Goal: Transaction & Acquisition: Book appointment/travel/reservation

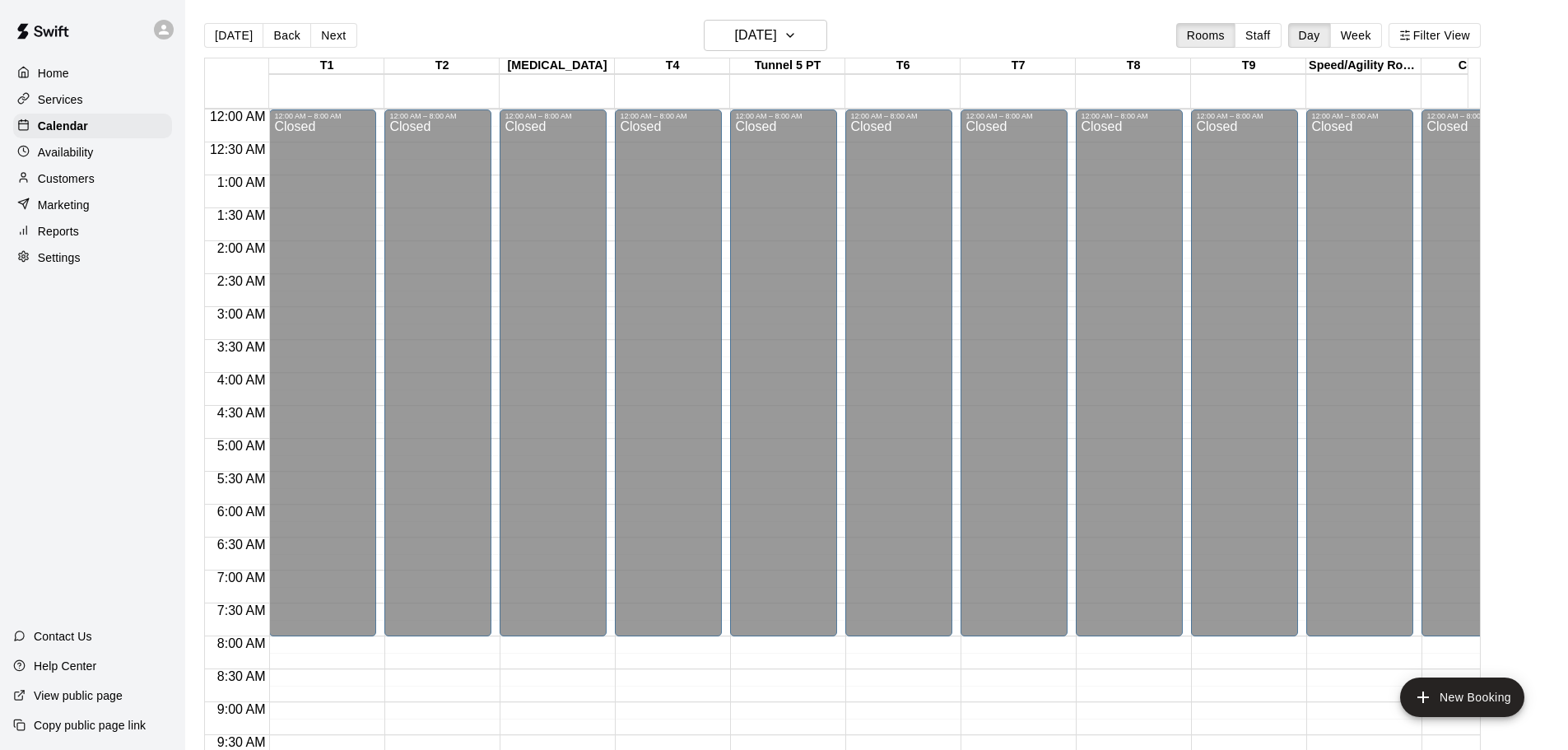
scroll to position [936, 0]
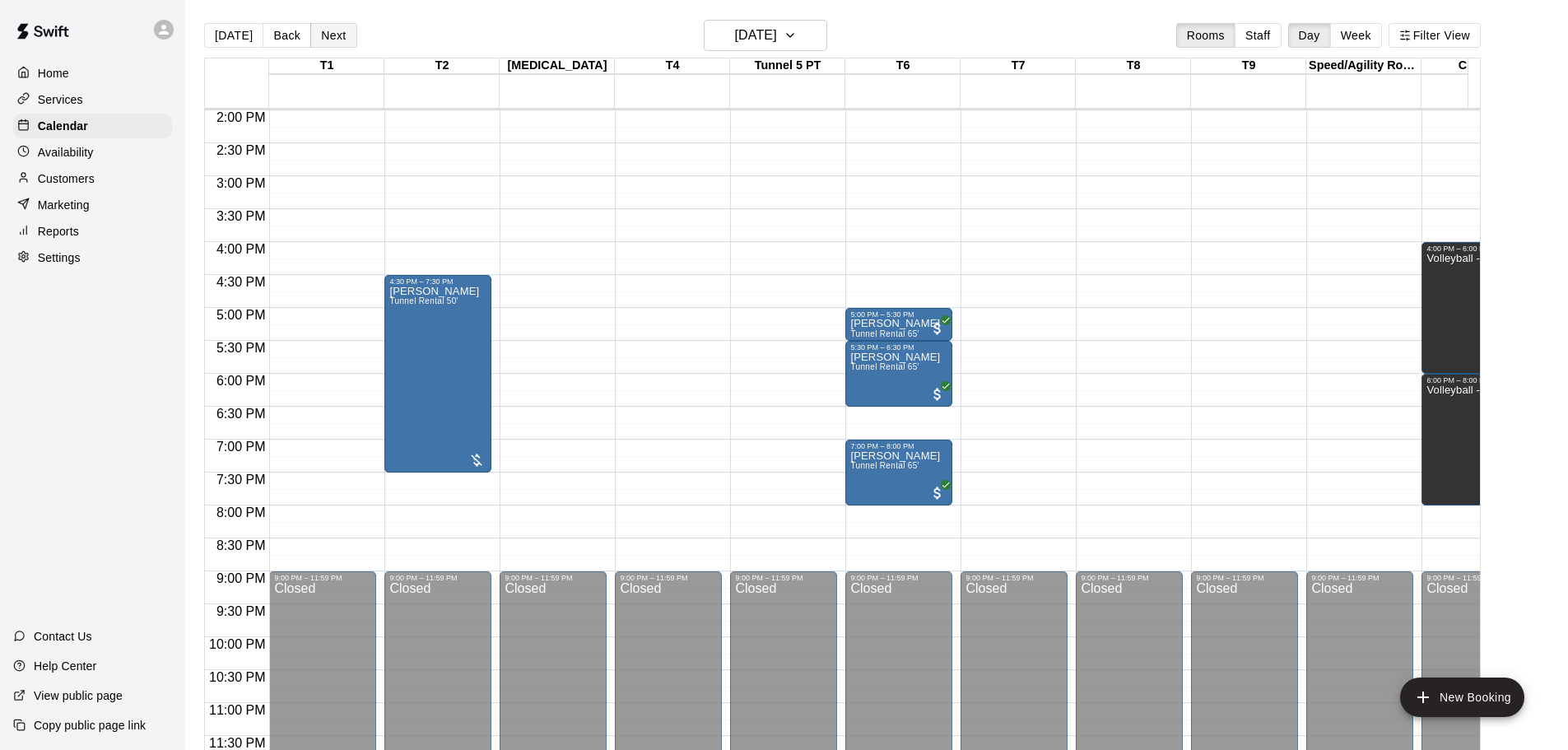
click at [334, 35] on button "Next" at bounding box center [333, 35] width 46 height 24
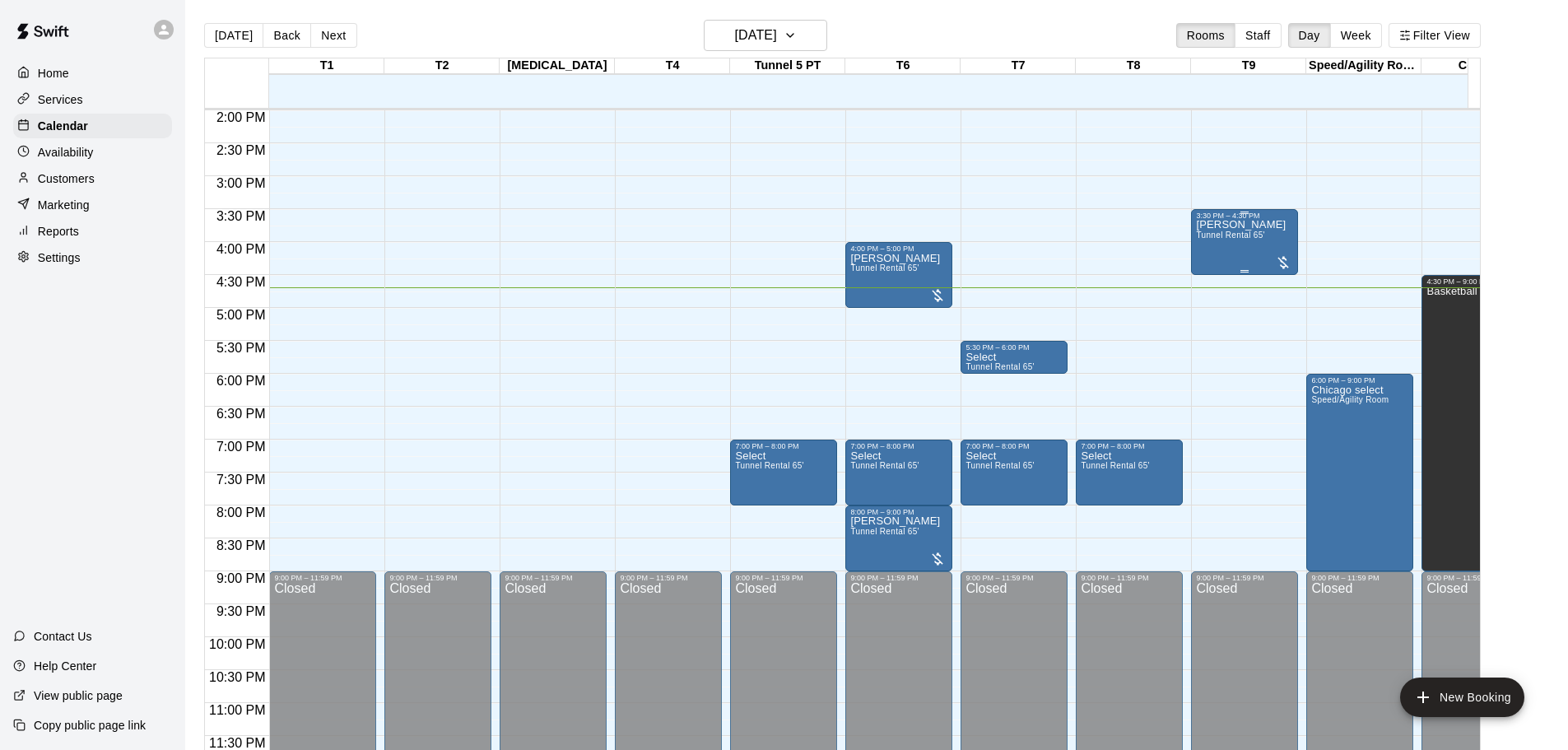
click at [1281, 255] on div at bounding box center [1283, 262] width 17 height 17
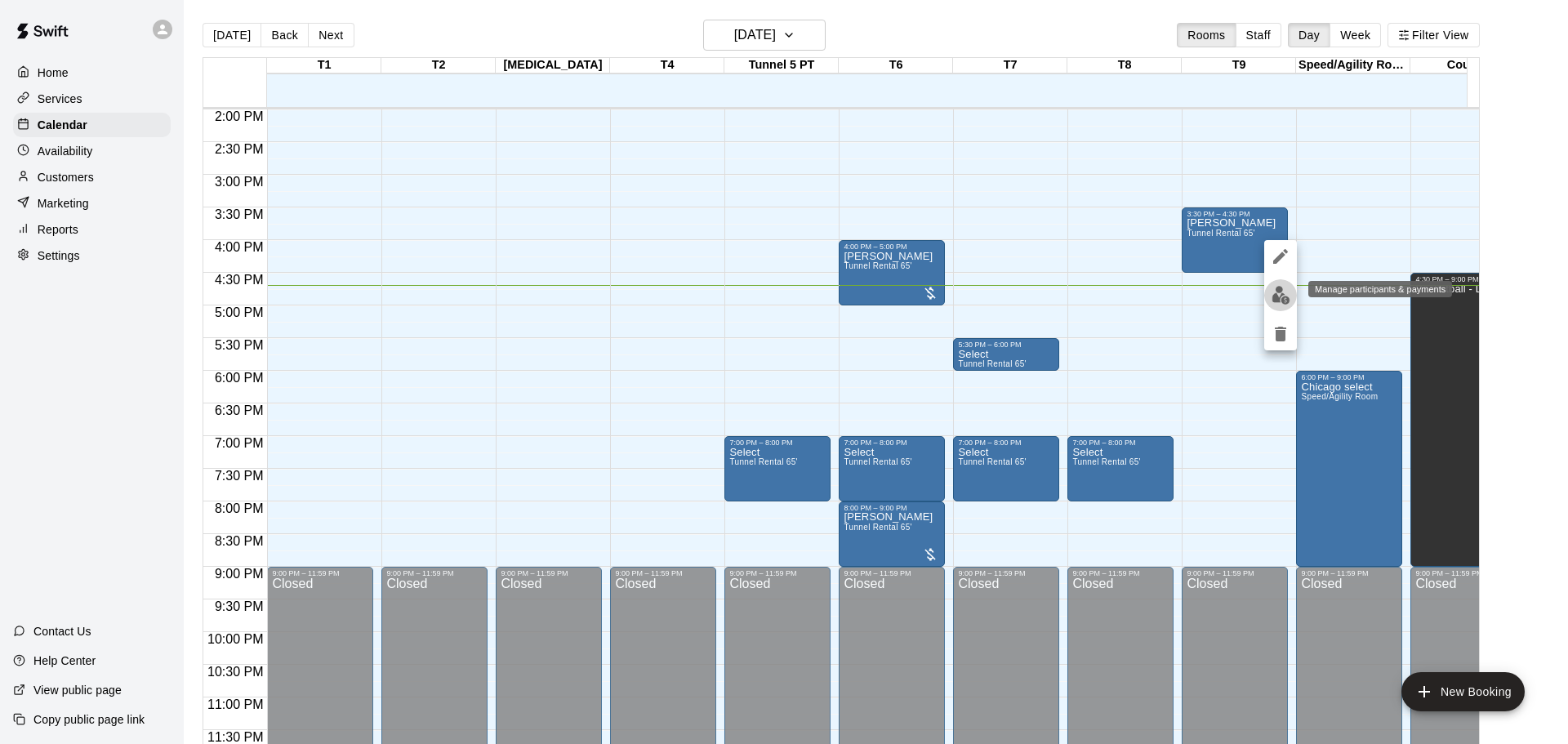
click at [1281, 293] on img "edit" at bounding box center [1281, 295] width 18 height 18
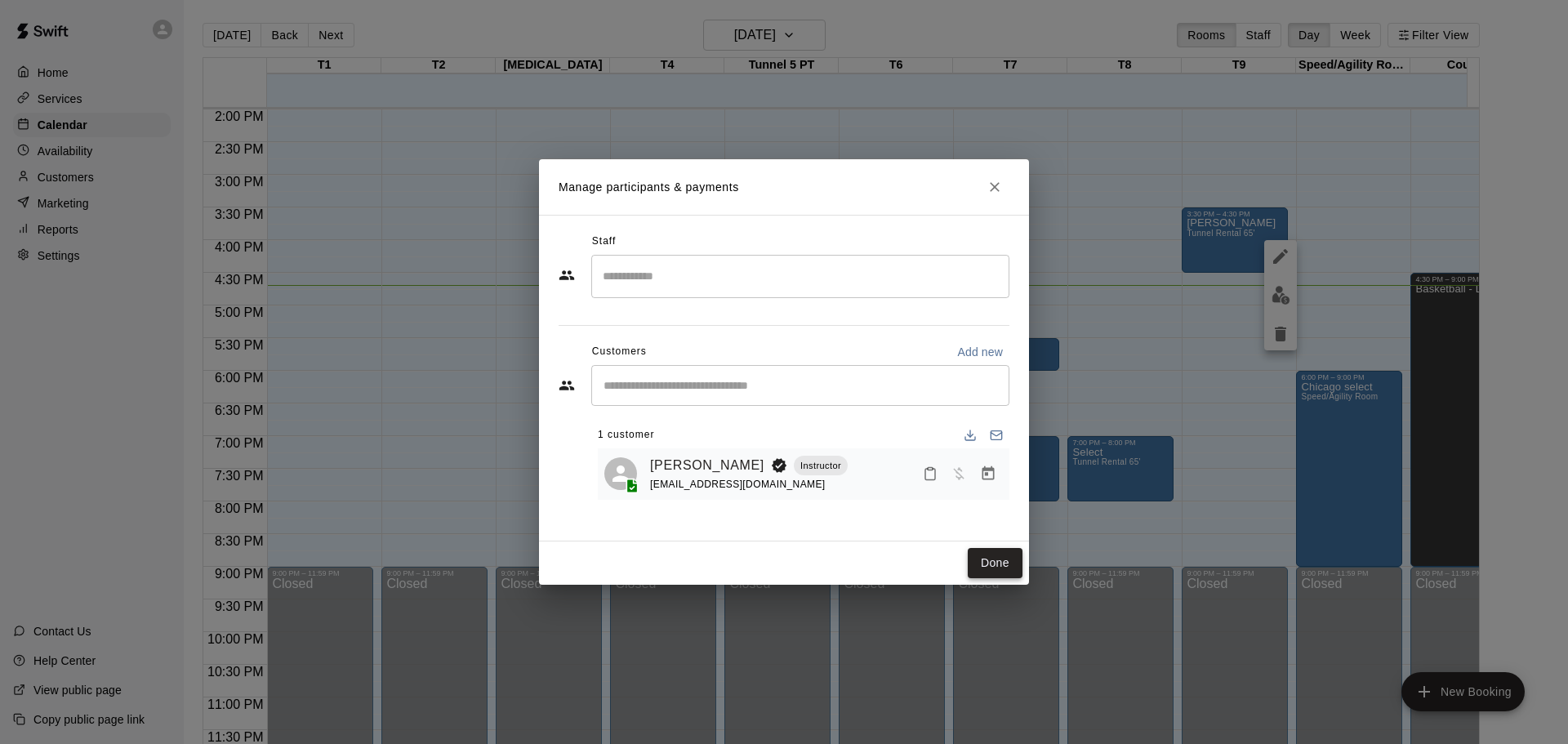
click at [998, 558] on button "Done" at bounding box center [995, 563] width 55 height 30
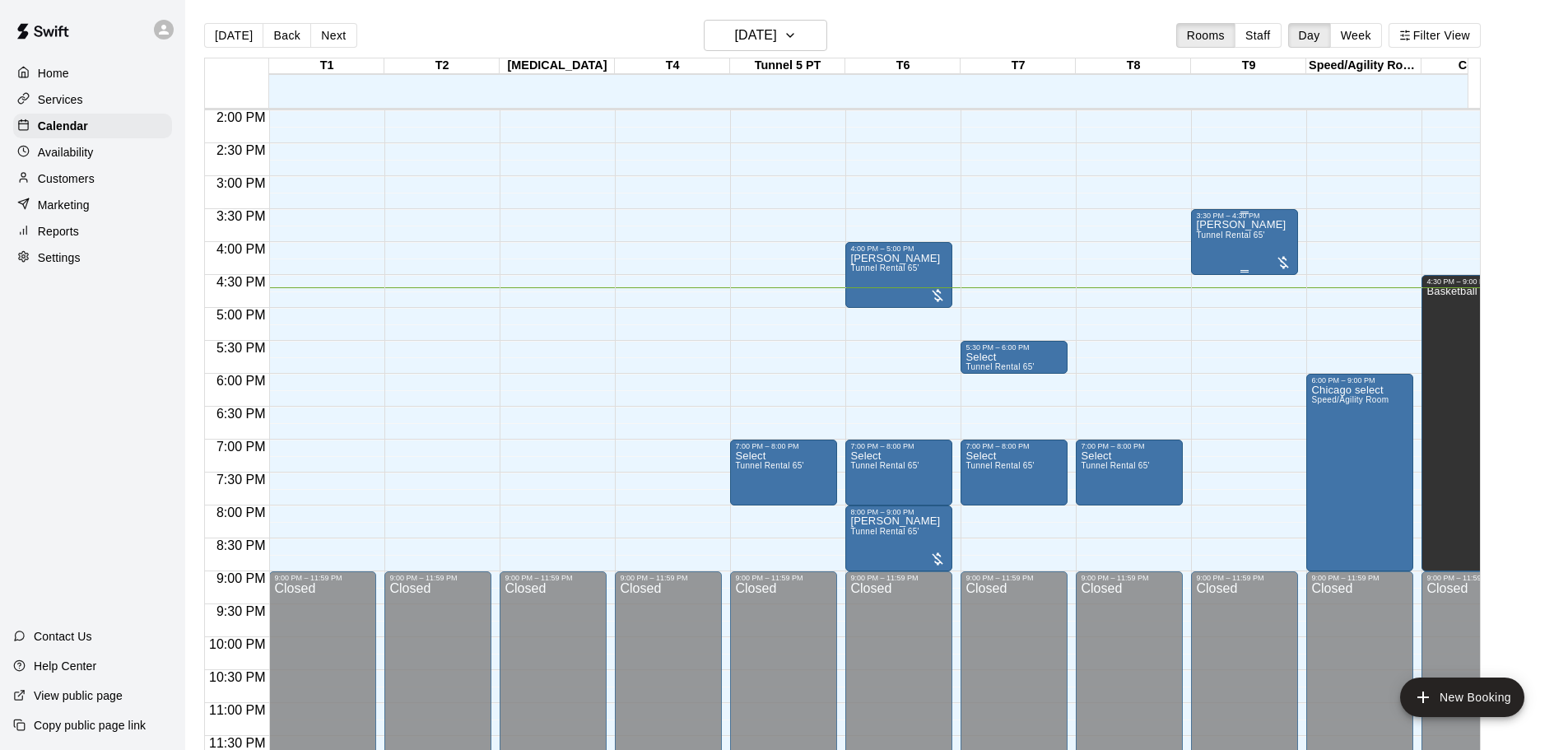
click at [1282, 255] on div at bounding box center [1283, 262] width 17 height 17
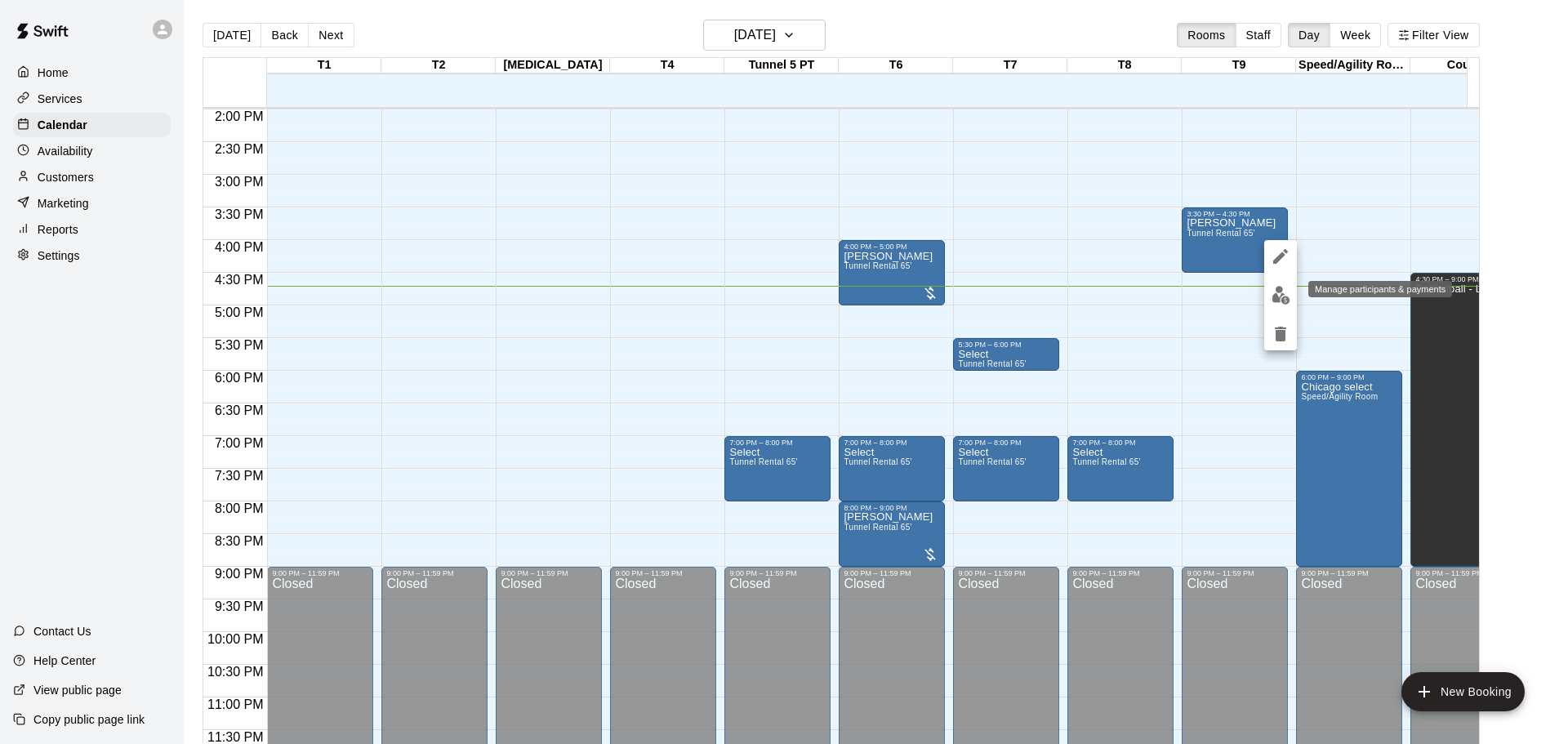
click at [1283, 294] on img "edit" at bounding box center [1281, 295] width 18 height 18
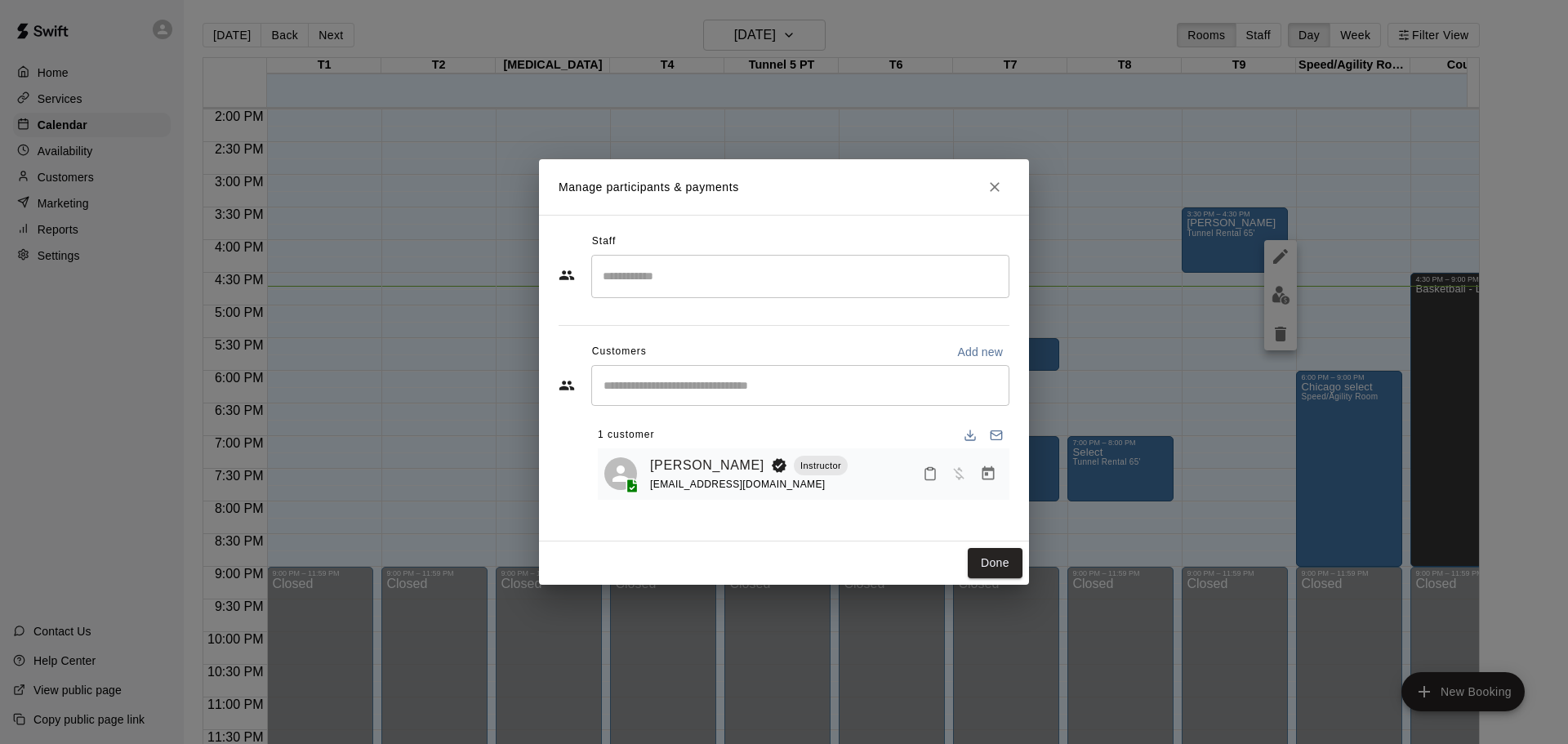
click at [652, 186] on p "Manage participants & payments" at bounding box center [649, 188] width 180 height 17
click at [992, 474] on icon "Manage bookings & payment" at bounding box center [988, 473] width 16 height 16
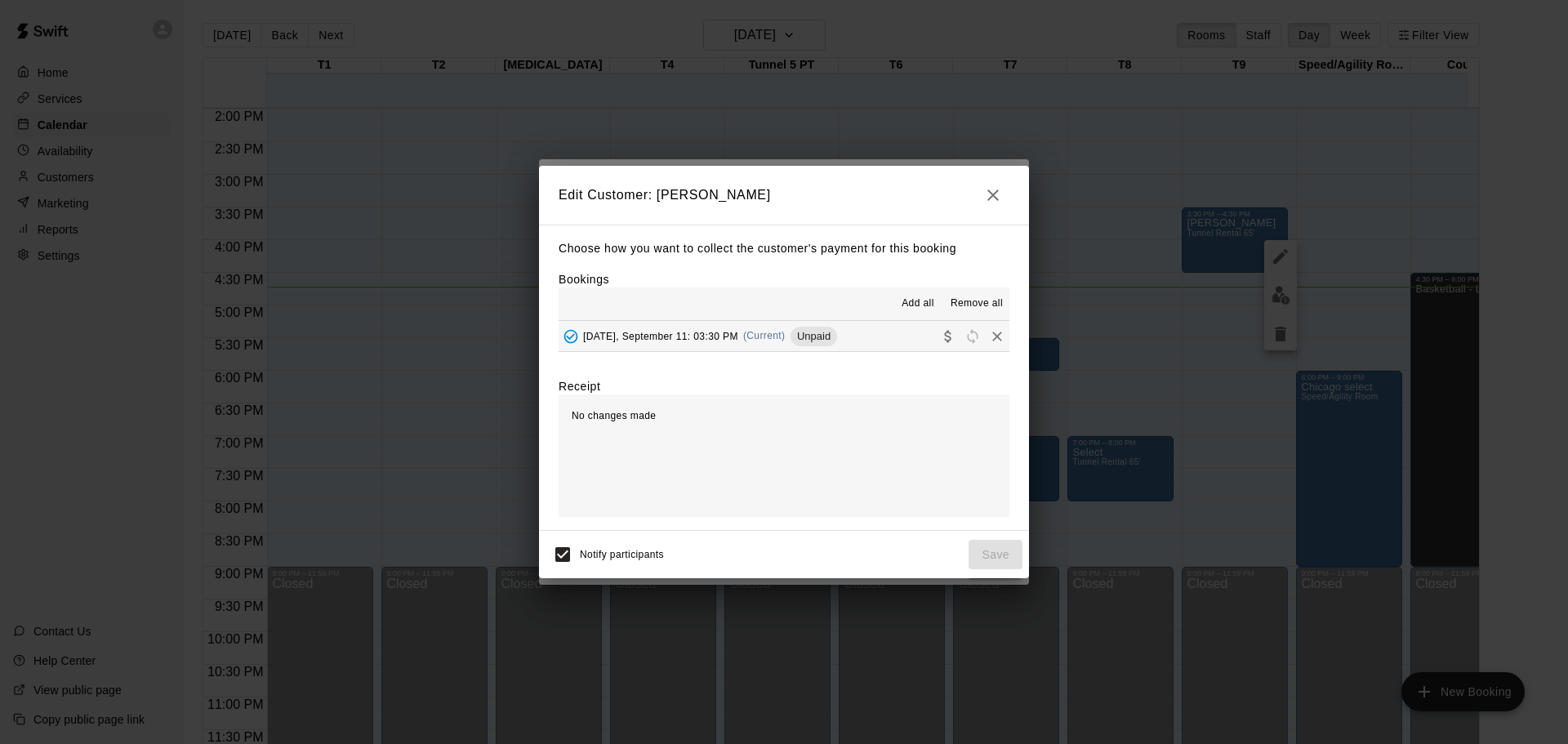
click at [988, 476] on div "No changes made" at bounding box center [784, 455] width 451 height 122
click at [774, 336] on span "(Current)" at bounding box center [764, 335] width 42 height 12
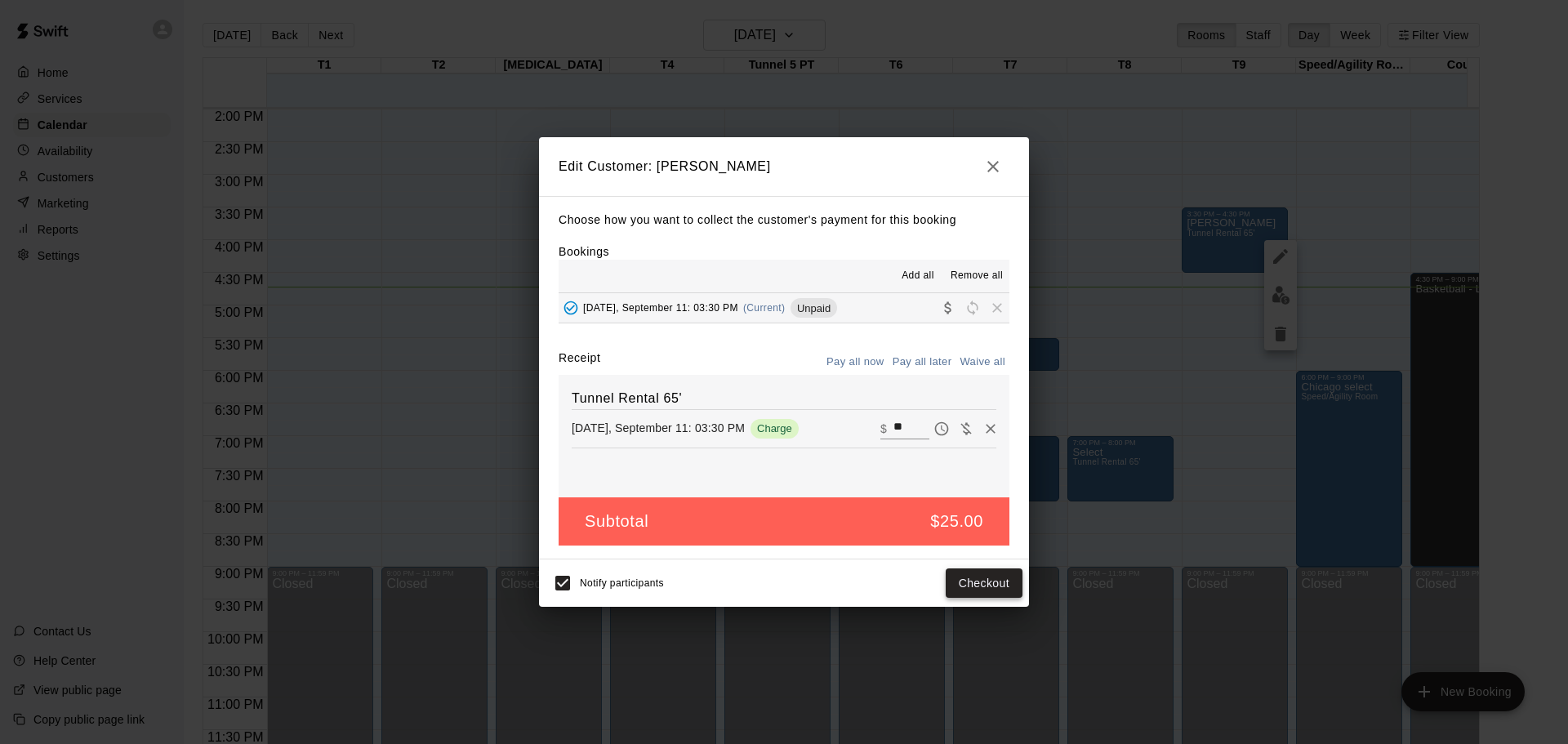
click at [980, 583] on button "Checkout" at bounding box center [984, 583] width 77 height 30
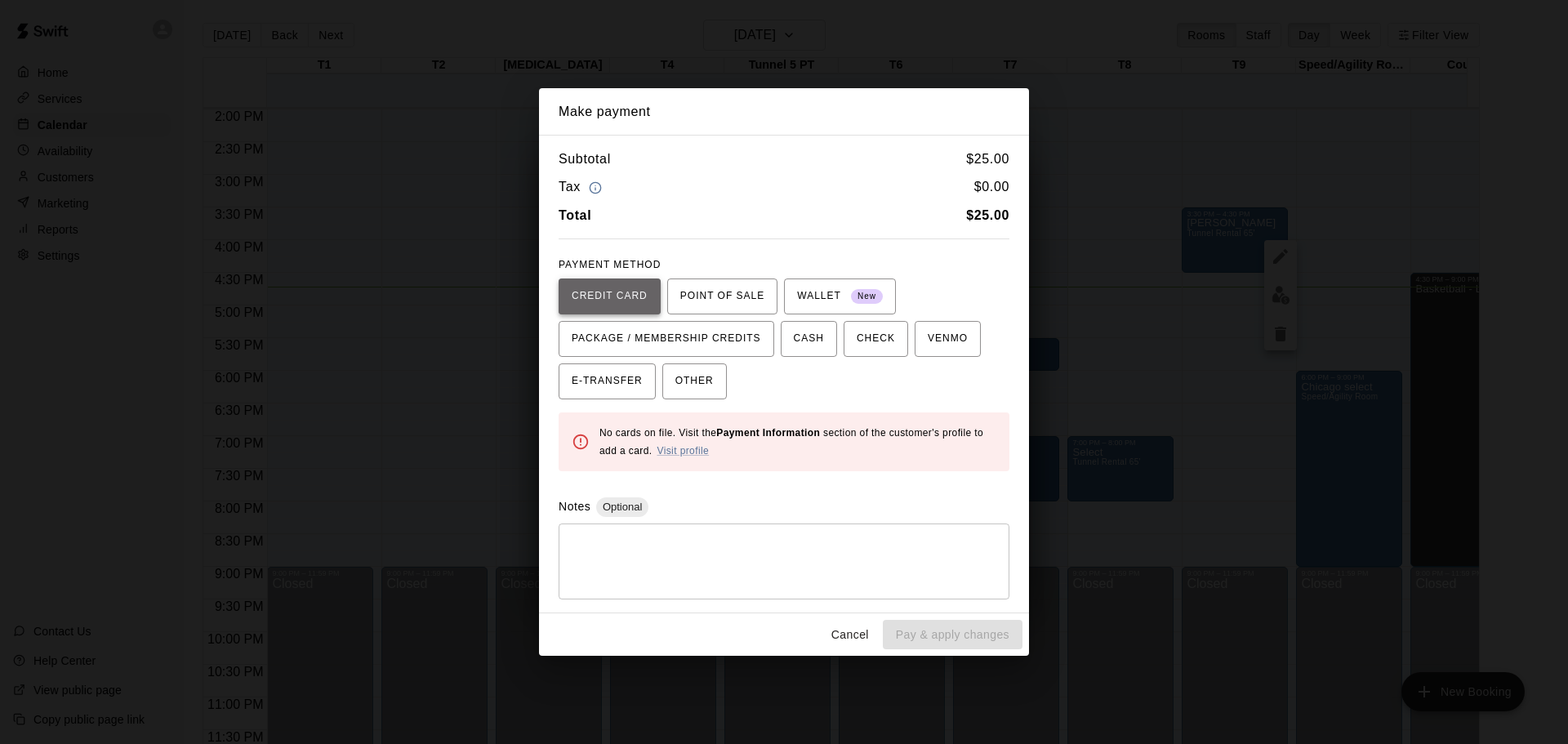
click at [610, 296] on span "CREDIT CARD" at bounding box center [609, 296] width 76 height 26
click at [718, 298] on span "POINT OF SALE" at bounding box center [722, 296] width 84 height 26
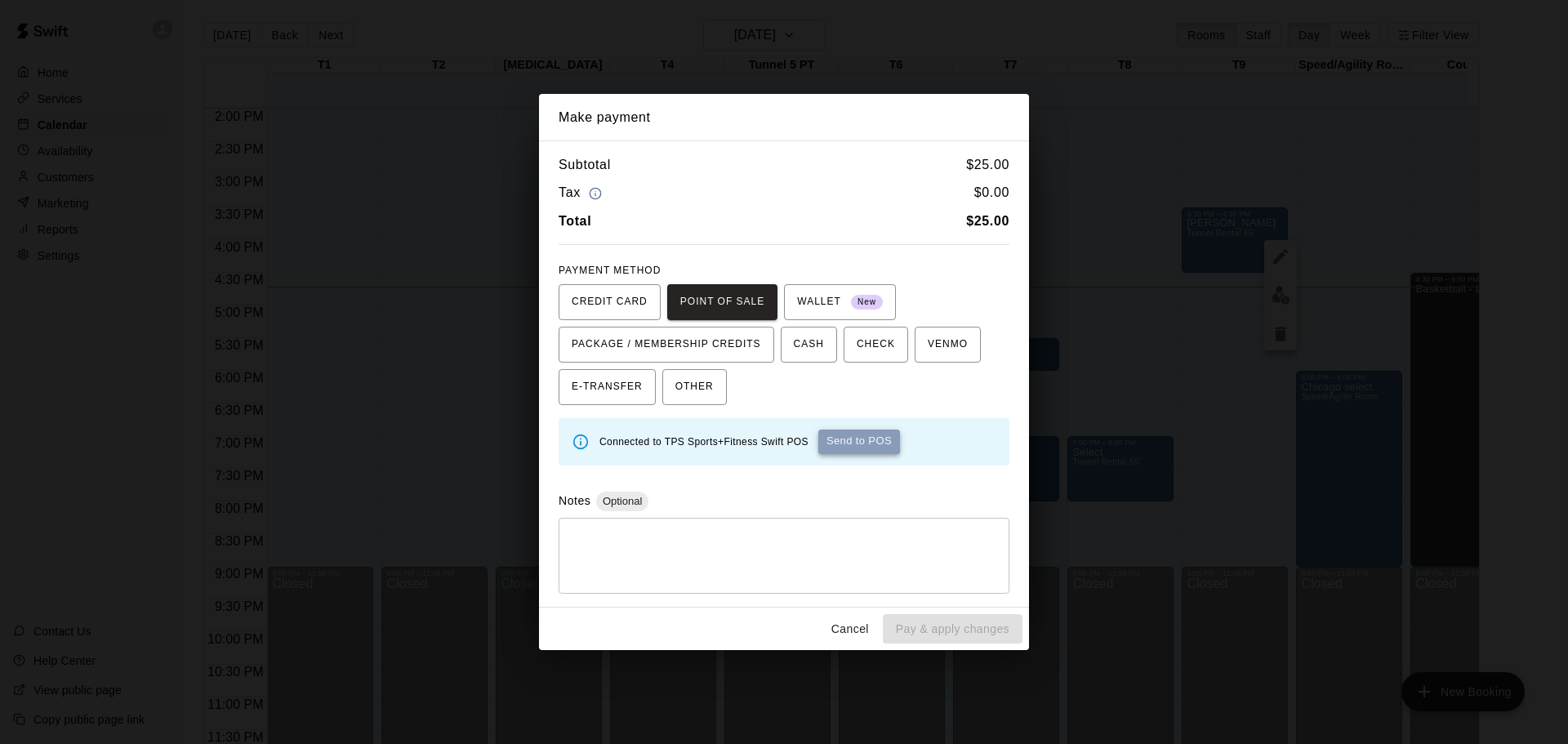
click at [864, 438] on button "Send to POS" at bounding box center [859, 441] width 82 height 24
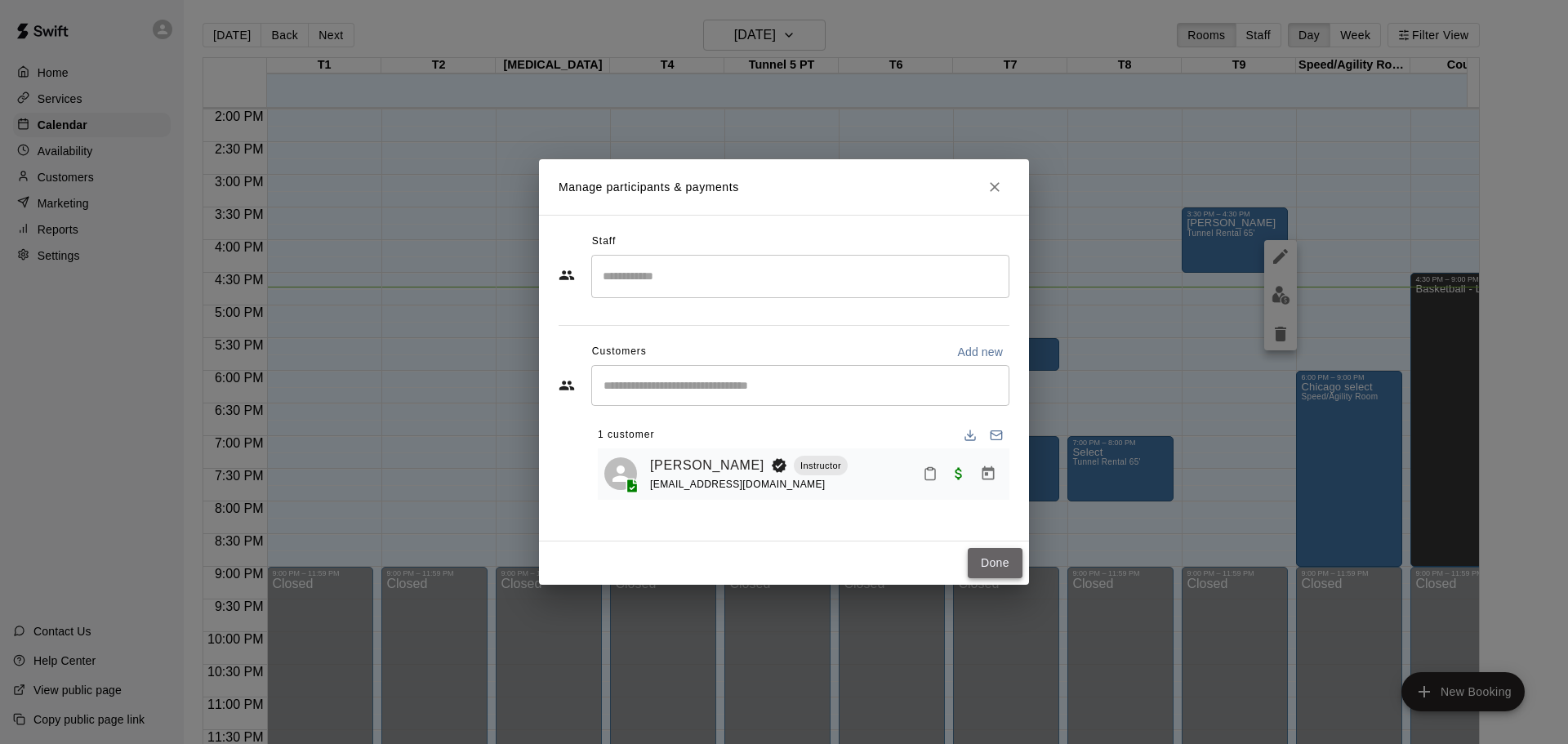
click at [988, 560] on button "Done" at bounding box center [995, 563] width 55 height 30
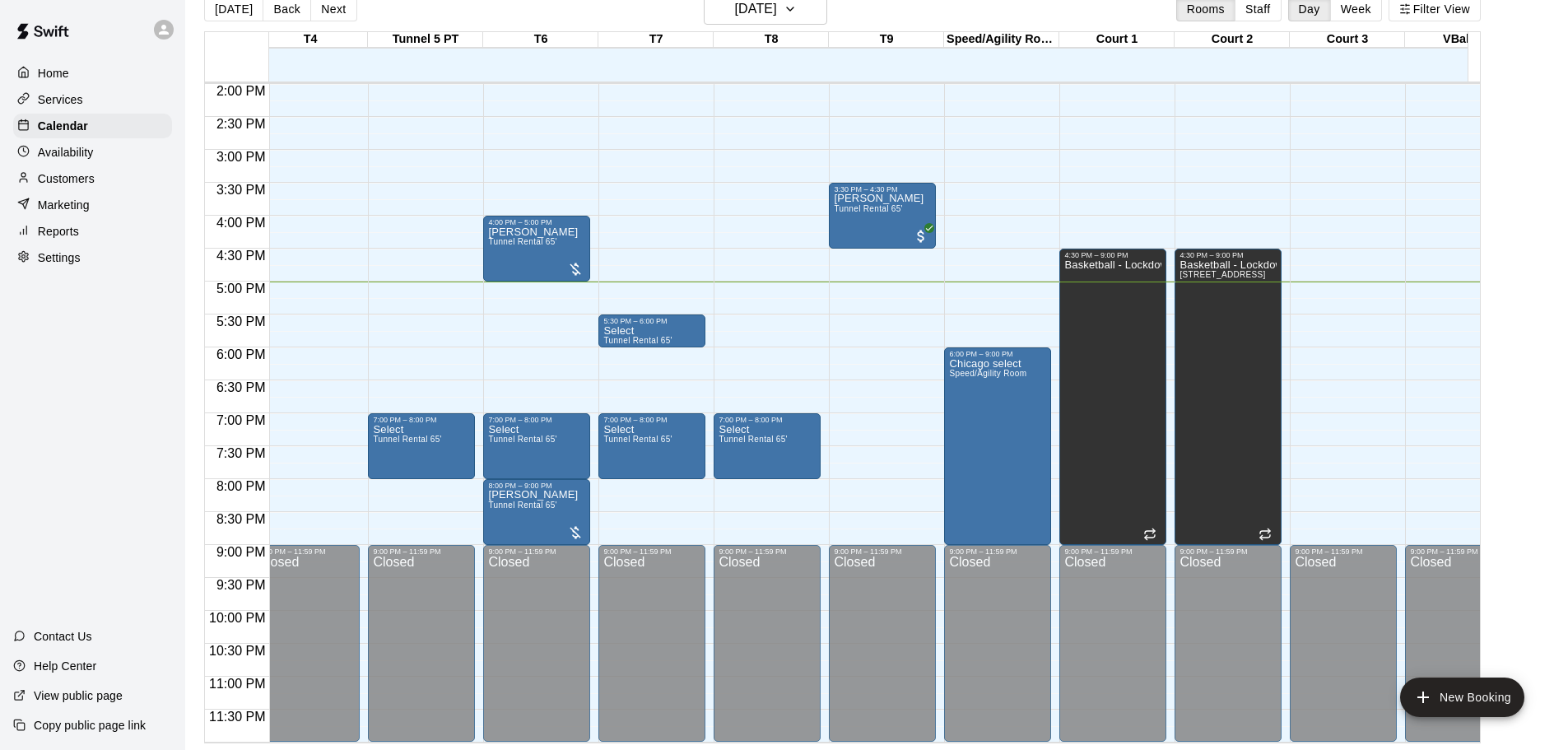
scroll to position [936, 363]
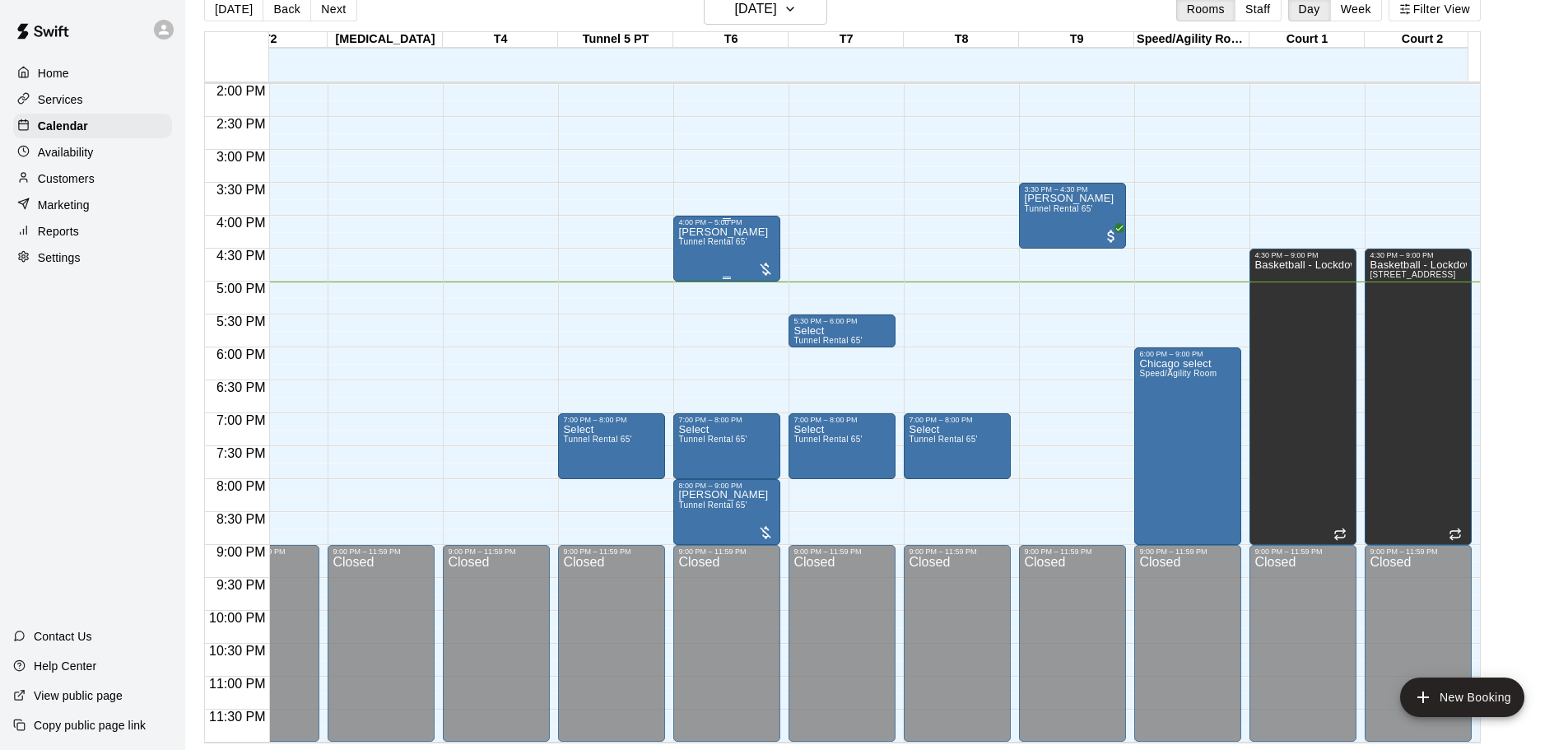
click at [763, 261] on div at bounding box center [765, 269] width 17 height 17
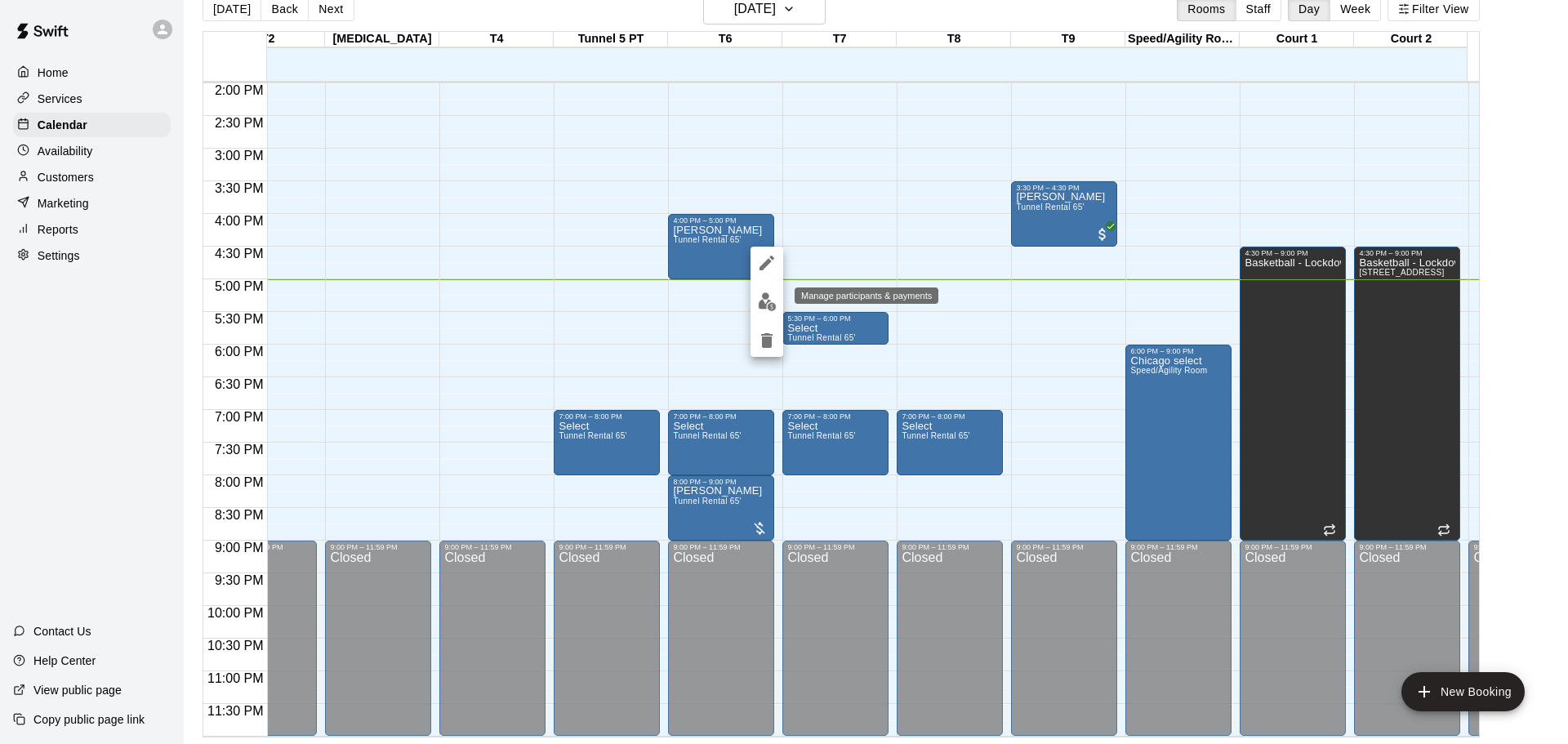
click at [767, 306] on img "edit" at bounding box center [766, 301] width 18 height 18
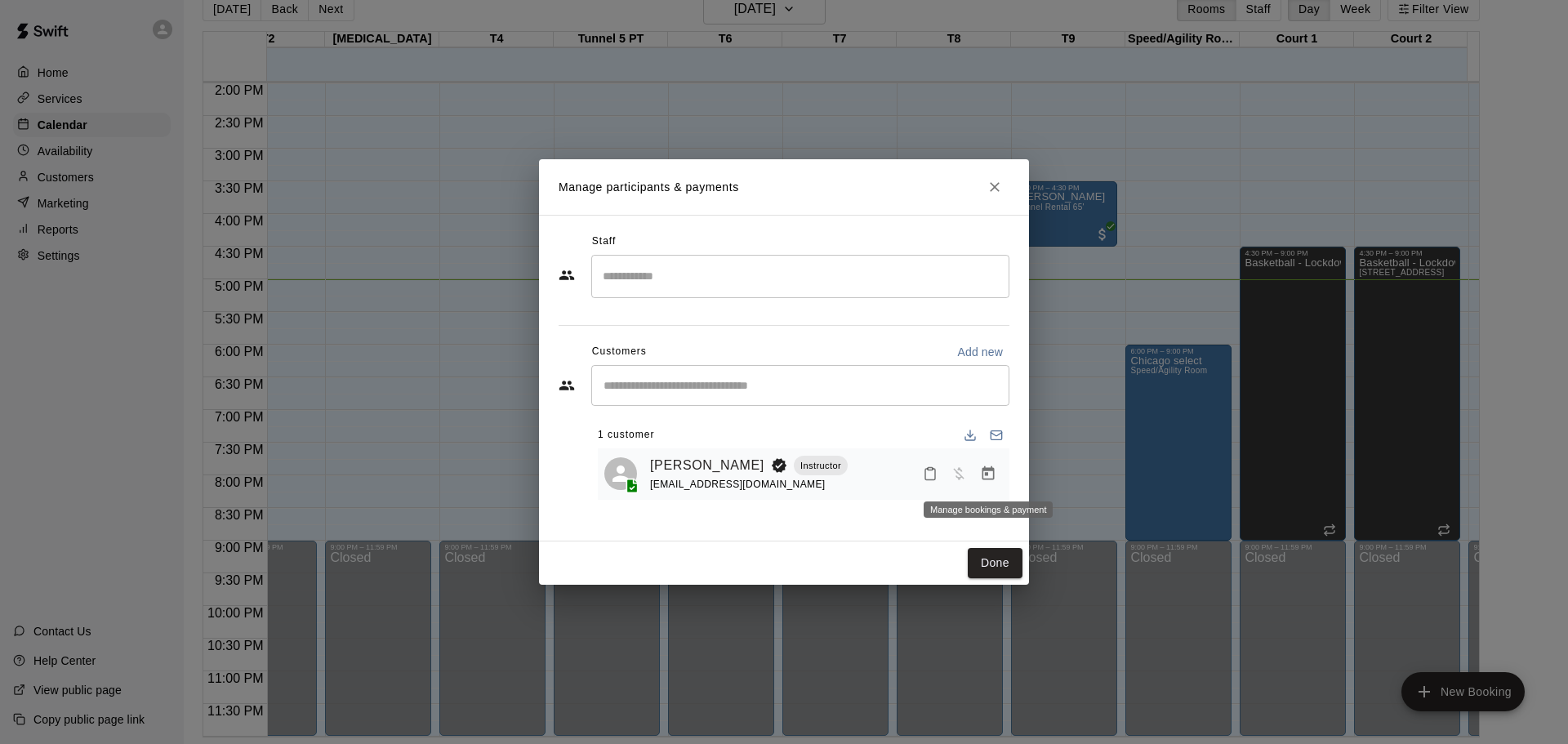
click at [994, 468] on icon "Manage bookings & payment" at bounding box center [988, 473] width 16 height 16
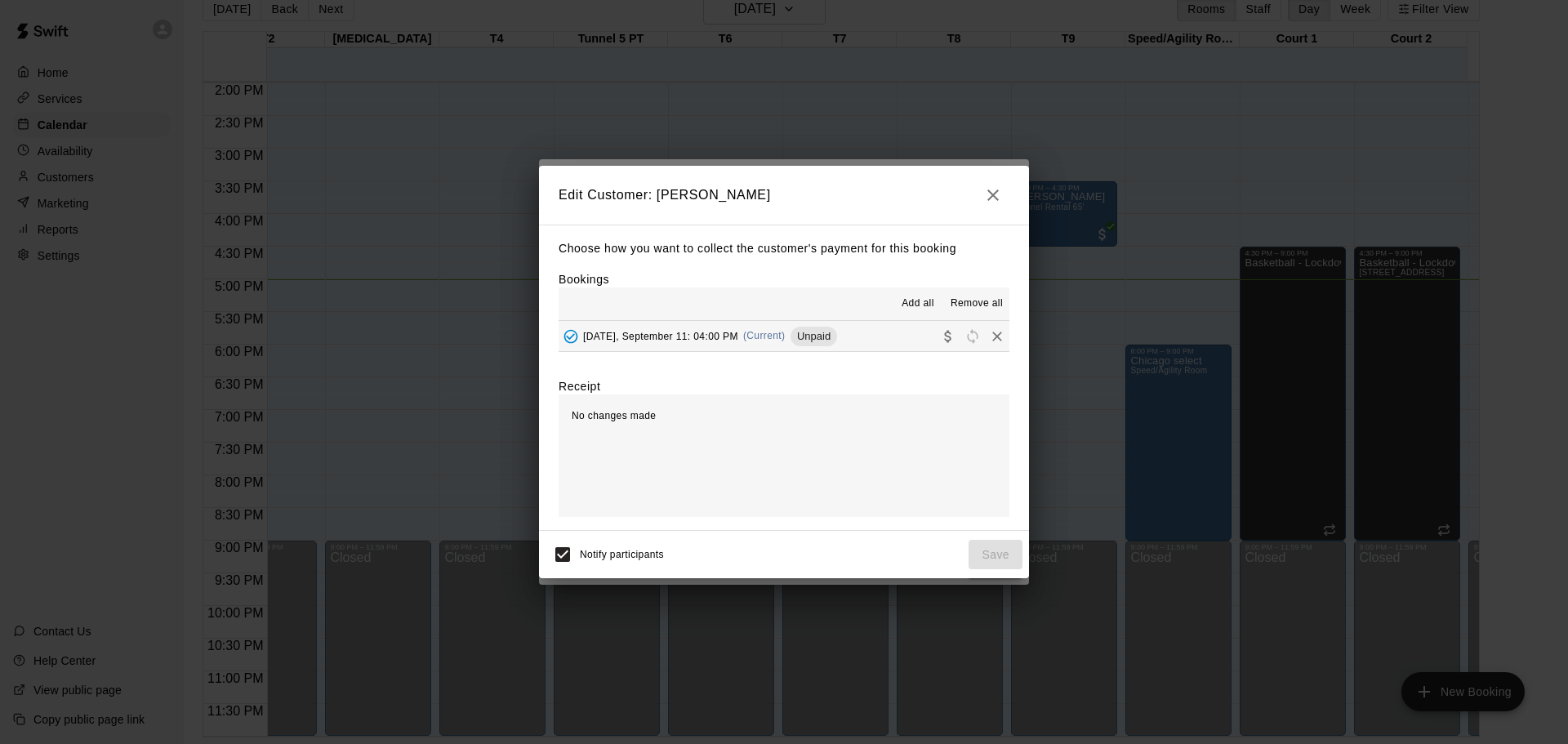
click at [704, 334] on span "[DATE], September 11: 04:00 PM" at bounding box center [660, 335] width 155 height 12
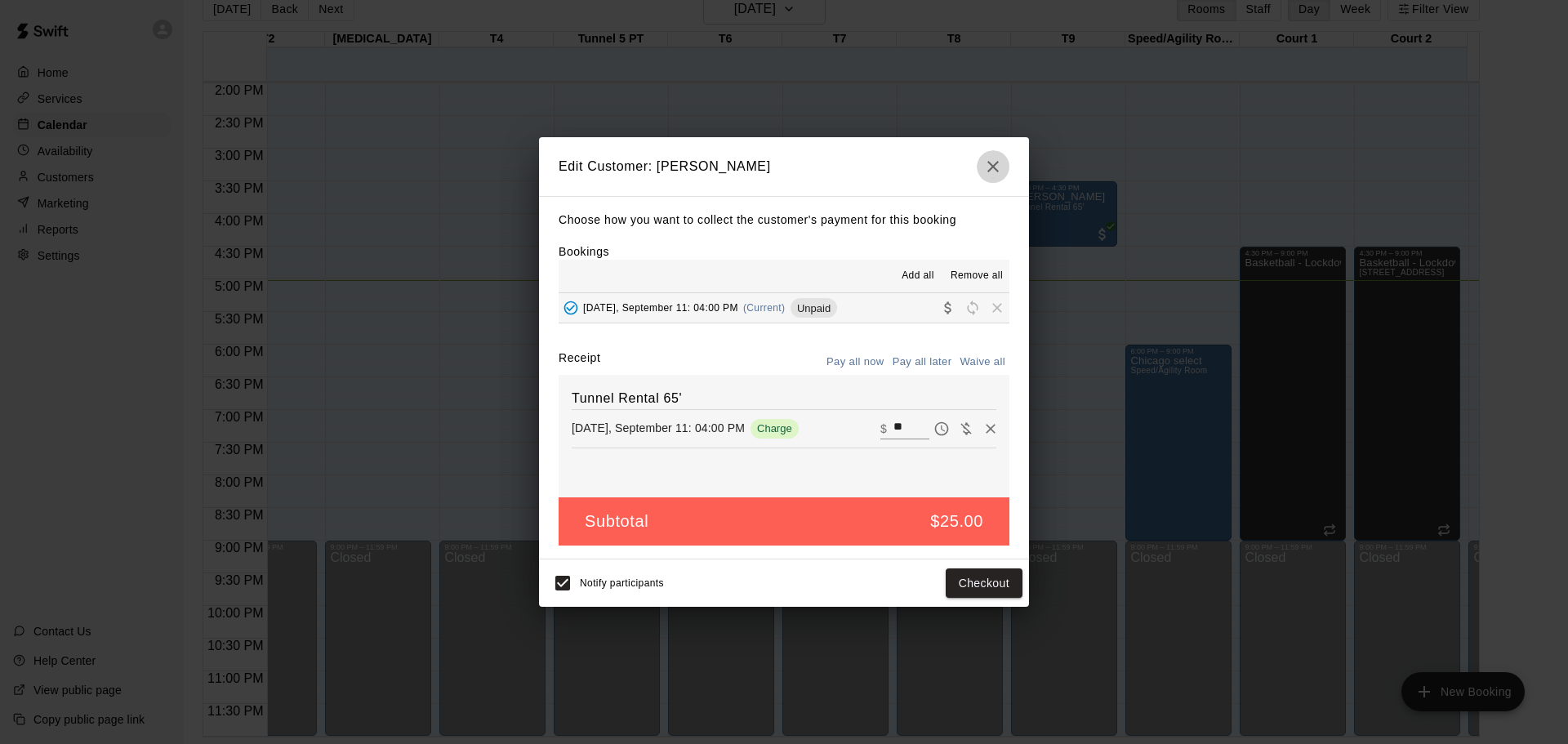
click at [989, 173] on icon "button" at bounding box center [993, 167] width 19 height 19
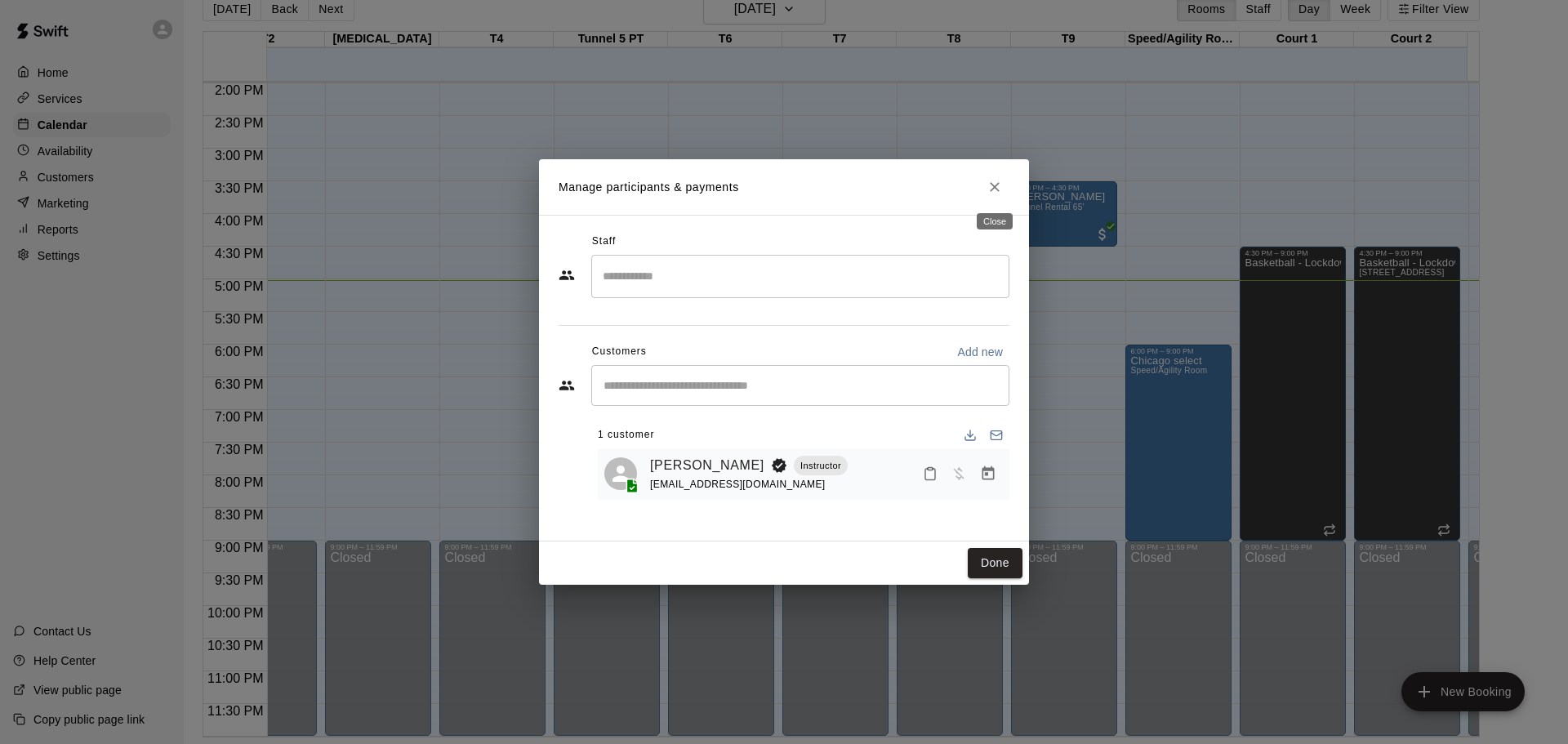
click at [996, 185] on icon "Close" at bounding box center [995, 187] width 16 height 16
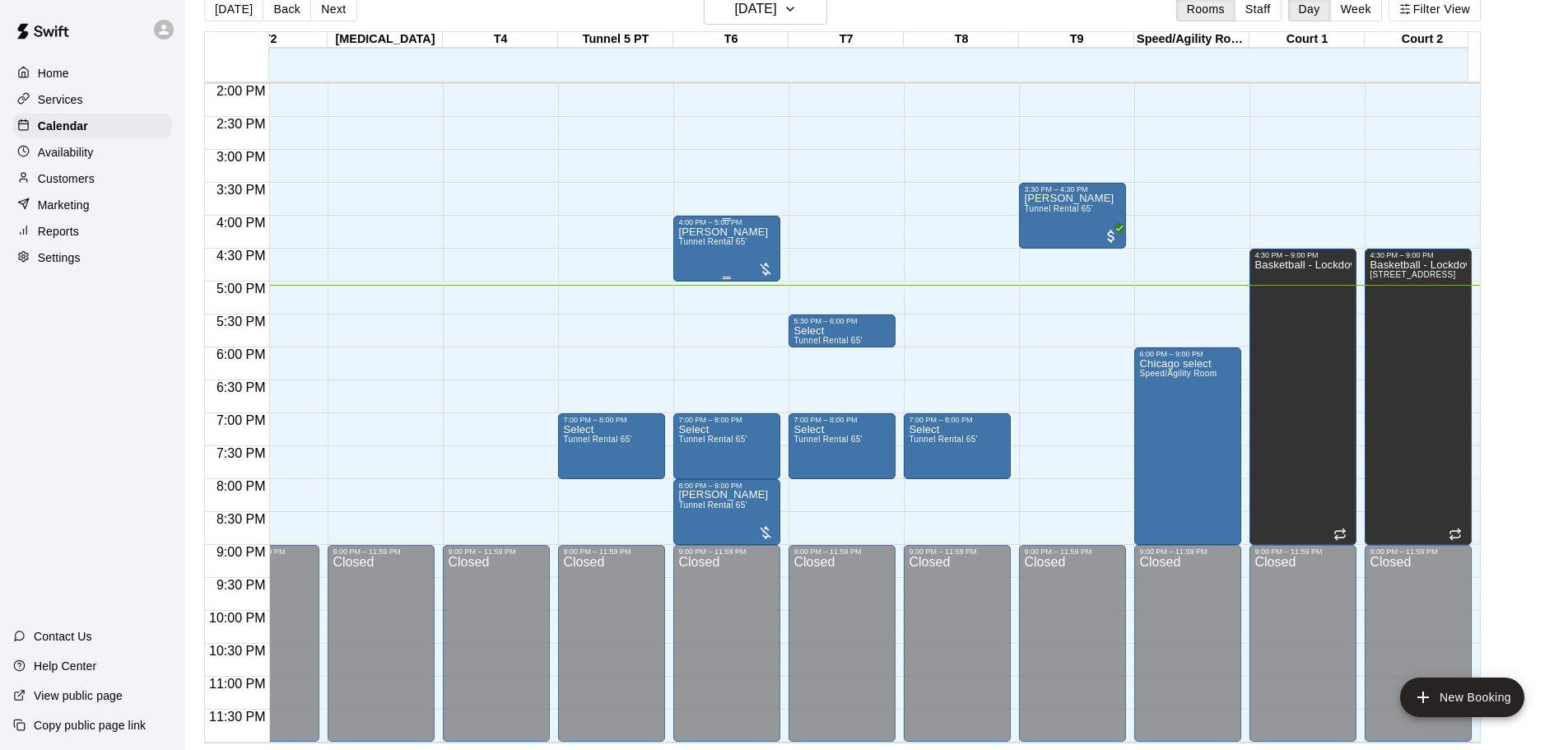
click at [758, 234] on div "[PERSON_NAME] Tunnel Rental 65'" at bounding box center [726, 601] width 97 height 750
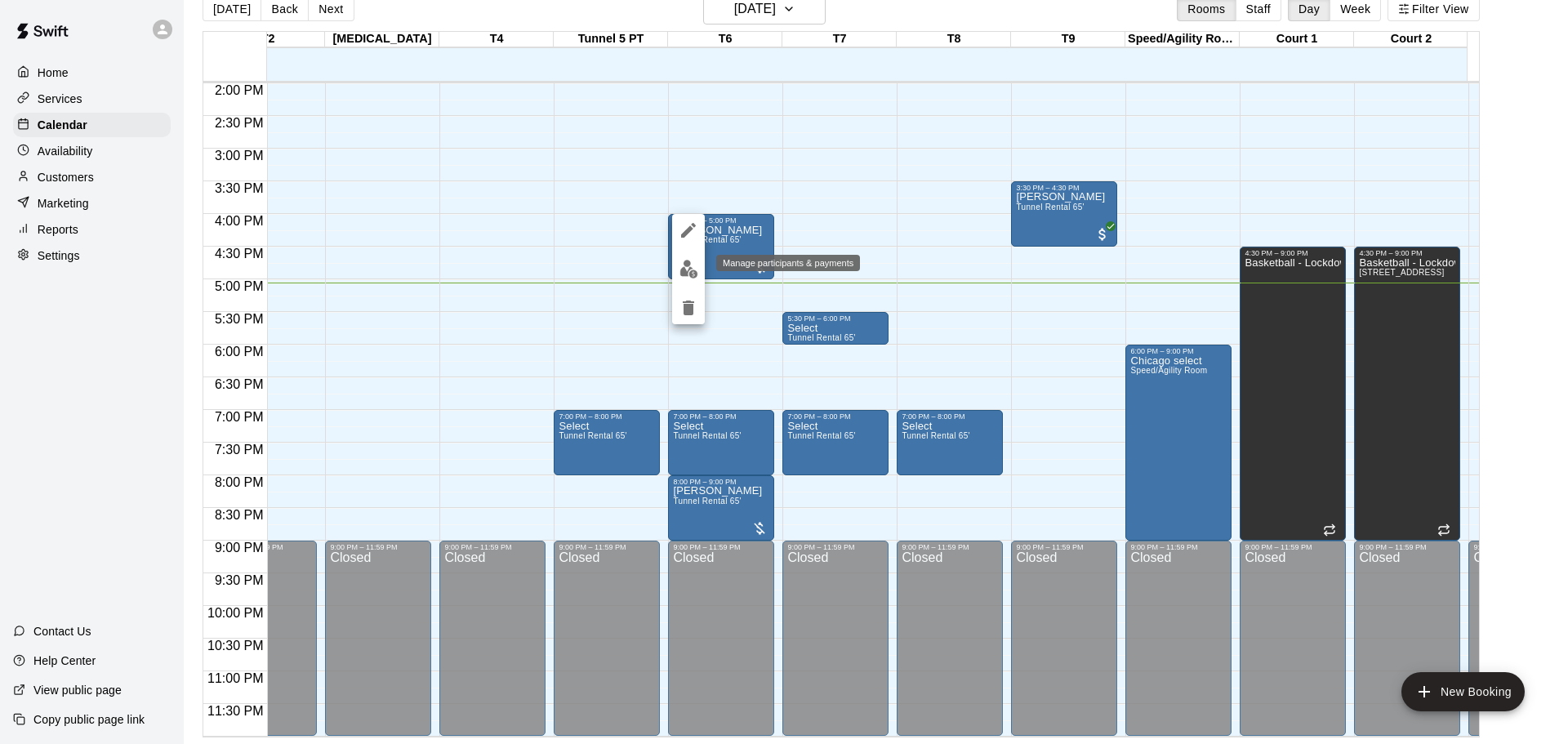
click at [683, 269] on img "edit" at bounding box center [688, 269] width 18 height 18
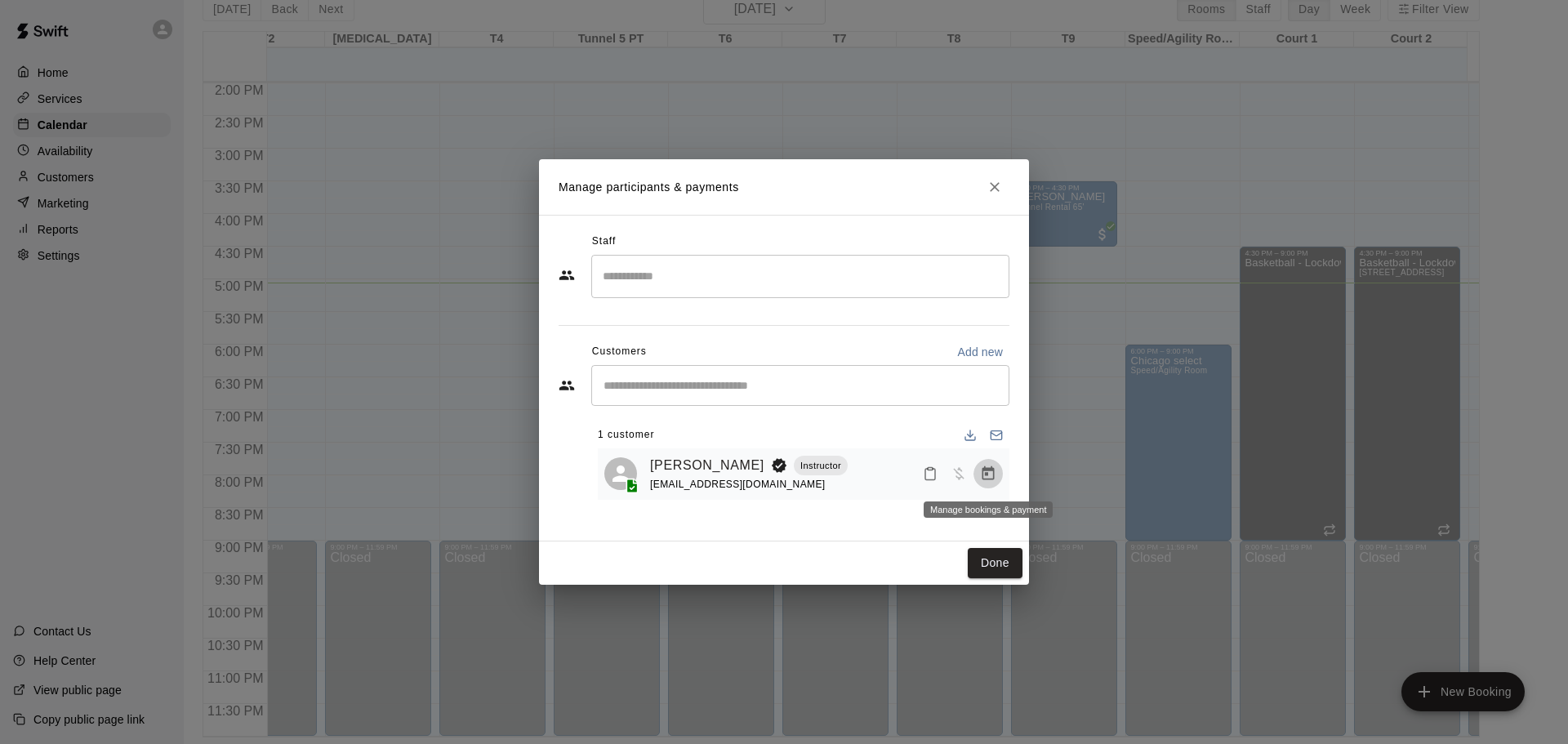
click at [992, 464] on button "Manage bookings & payment" at bounding box center [988, 473] width 30 height 30
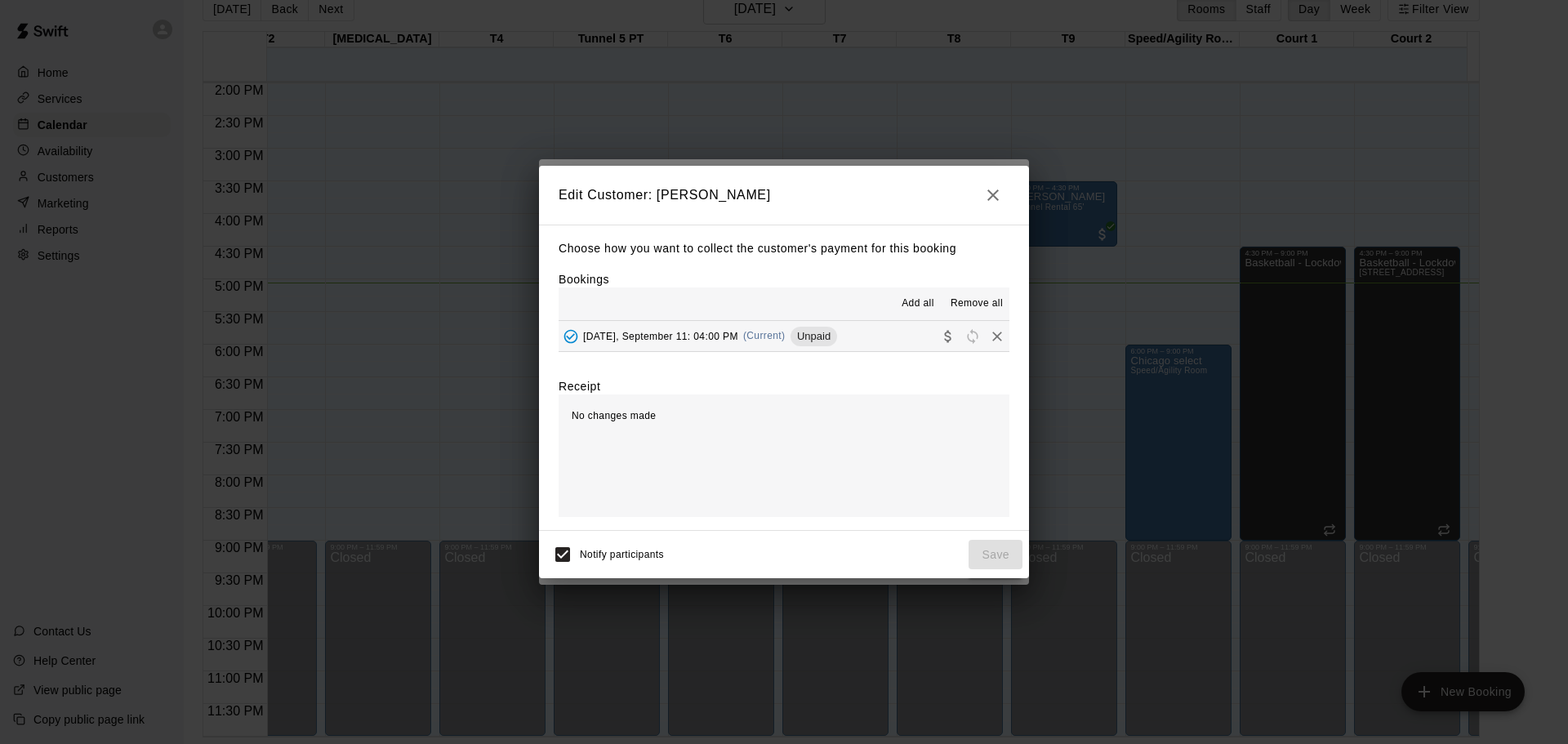
click at [758, 335] on span "(Current)" at bounding box center [764, 335] width 42 height 12
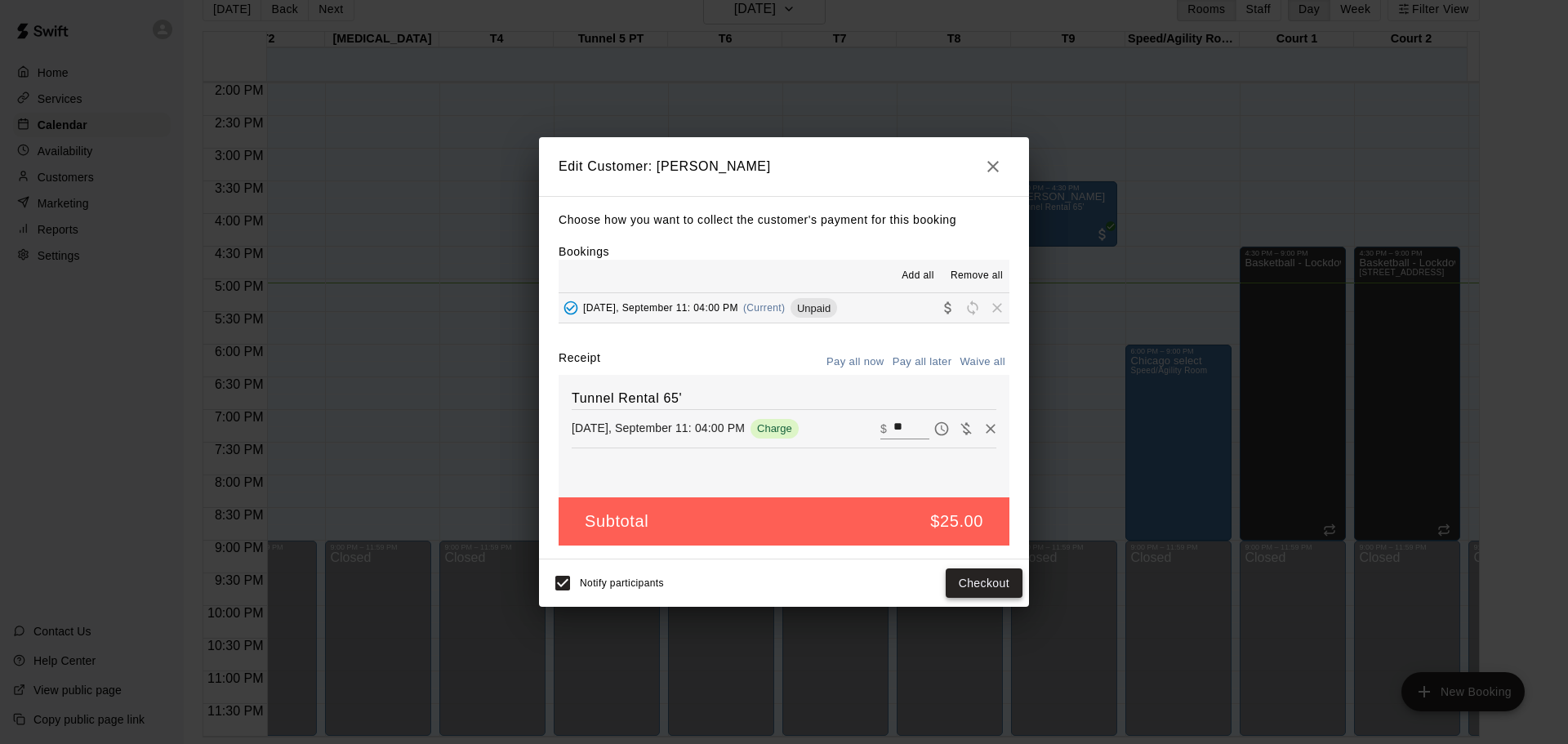
click at [981, 581] on button "Checkout" at bounding box center [984, 583] width 77 height 30
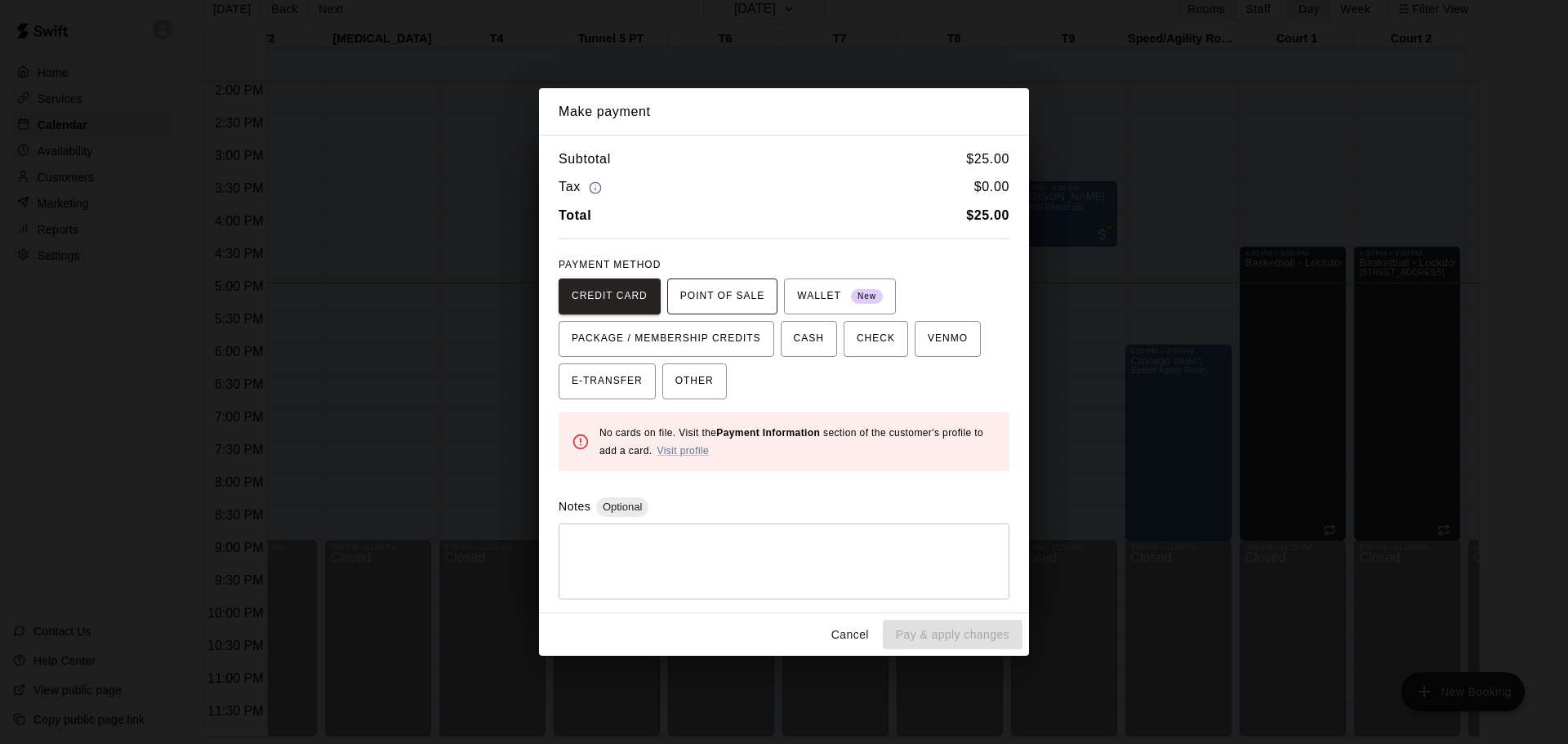
click at [742, 287] on span "POINT OF SALE" at bounding box center [722, 296] width 84 height 26
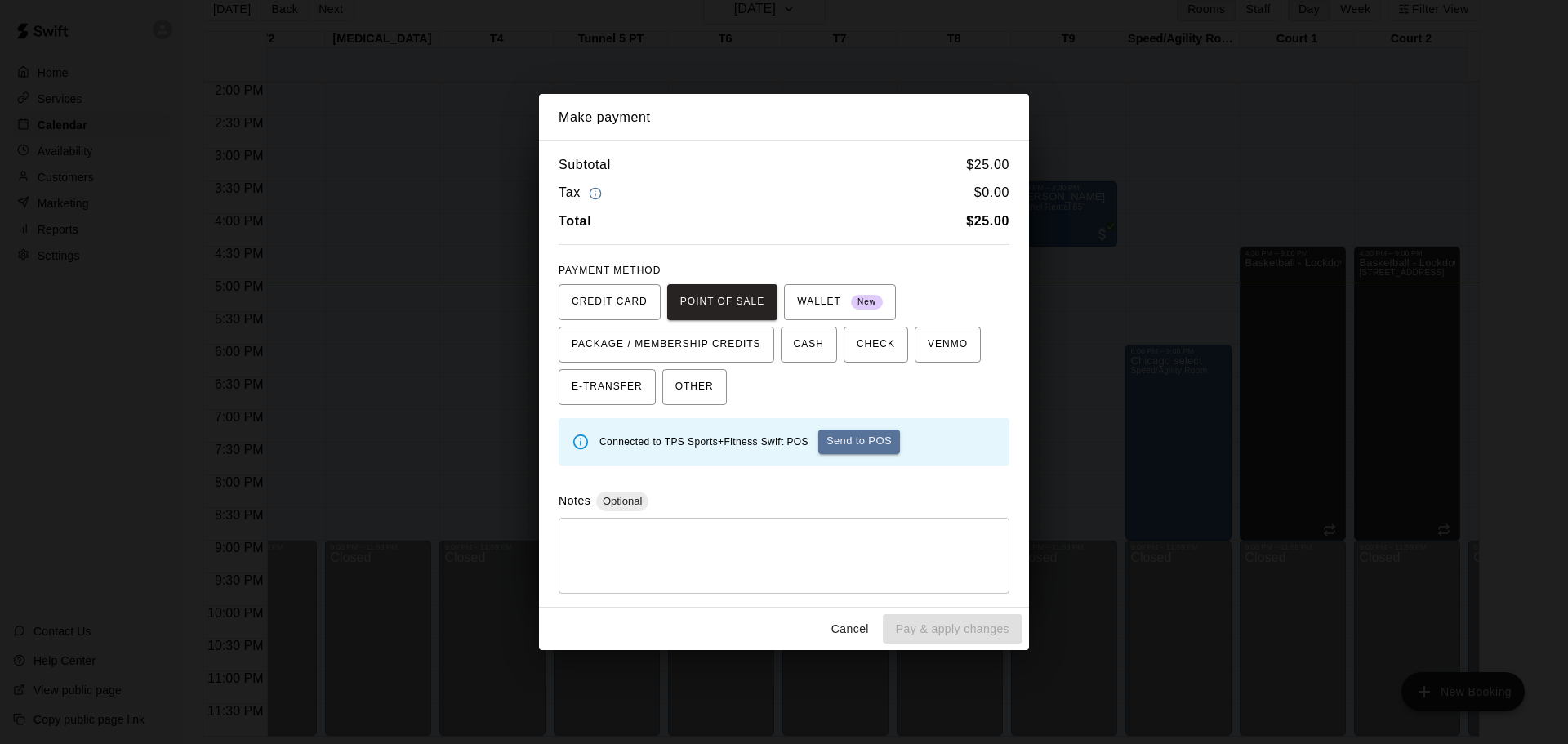
click at [876, 448] on button "Send to POS" at bounding box center [859, 441] width 82 height 24
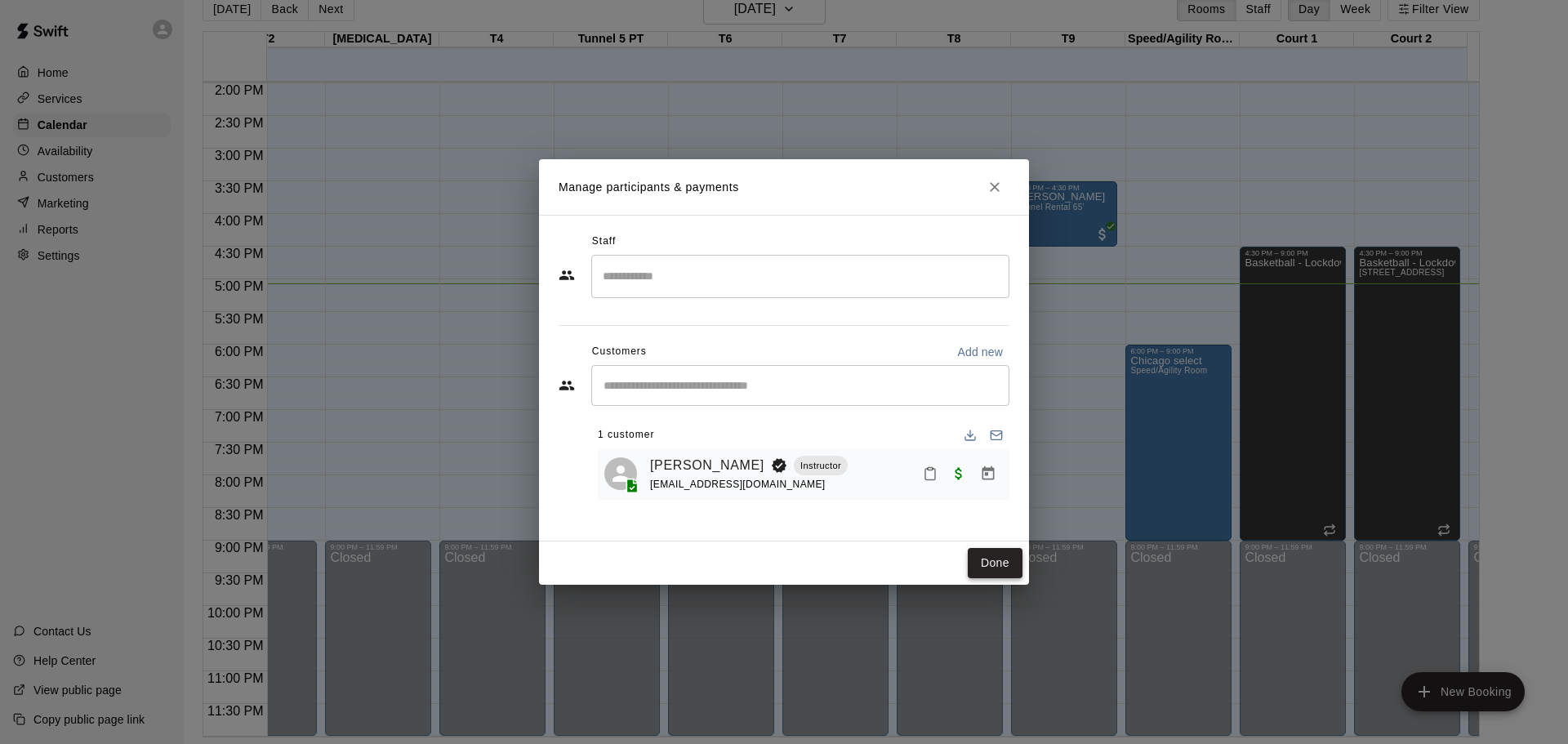
click at [991, 557] on button "Done" at bounding box center [995, 563] width 55 height 30
